Goal: Entertainment & Leisure: Consume media (video, audio)

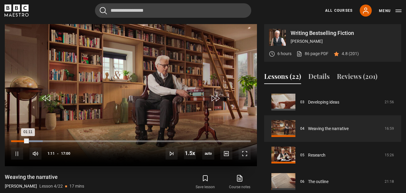
click at [18, 141] on div "00:26" at bounding box center [17, 141] width 1 height 2
click at [63, 141] on div "Loaded : 31.86% 03:36 04:20" at bounding box center [131, 141] width 240 height 2
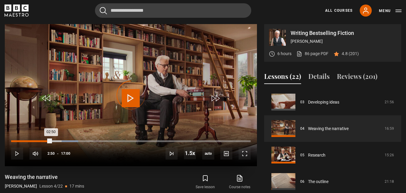
click at [51, 141] on div "Loaded : 27.94% 02:50 02:50" at bounding box center [131, 141] width 240 height 2
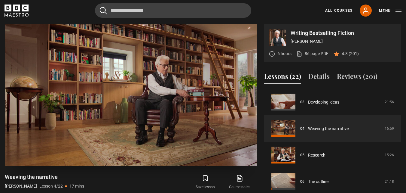
click at [131, 79] on video "Video Player" at bounding box center [131, 95] width 252 height 142
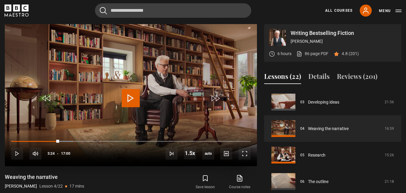
click at [213, 43] on video "Video Player" at bounding box center [131, 95] width 252 height 142
click at [164, 66] on video "Video Player" at bounding box center [131, 95] width 252 height 142
click at [131, 96] on span "Video Player" at bounding box center [131, 98] width 18 height 18
click at [127, 97] on span "Video Player" at bounding box center [131, 98] width 18 height 18
click at [136, 97] on span "Video Player" at bounding box center [131, 98] width 18 height 18
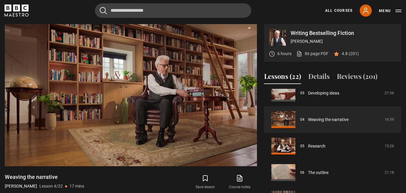
scroll to position [96, 0]
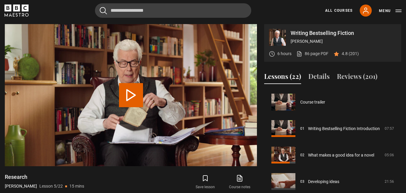
scroll to position [106, 0]
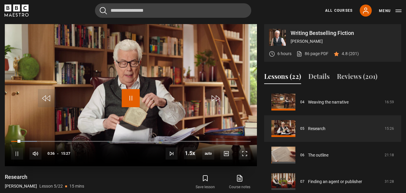
click at [131, 100] on span "Video Player" at bounding box center [131, 98] width 18 height 18
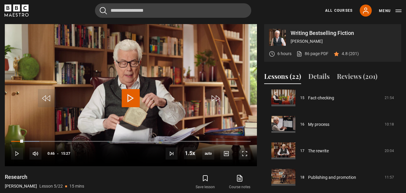
scroll to position [398, 0]
